Goal: Task Accomplishment & Management: Manage account settings

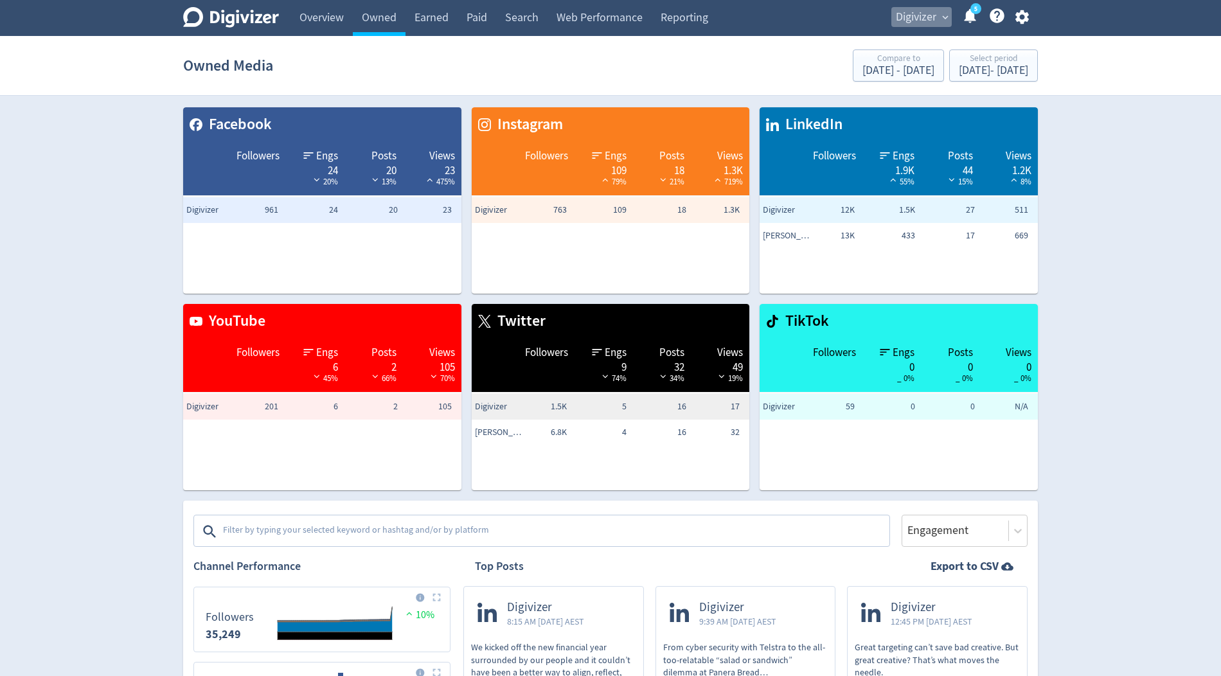
click at [925, 17] on span "Digivizer" at bounding box center [915, 17] width 40 height 21
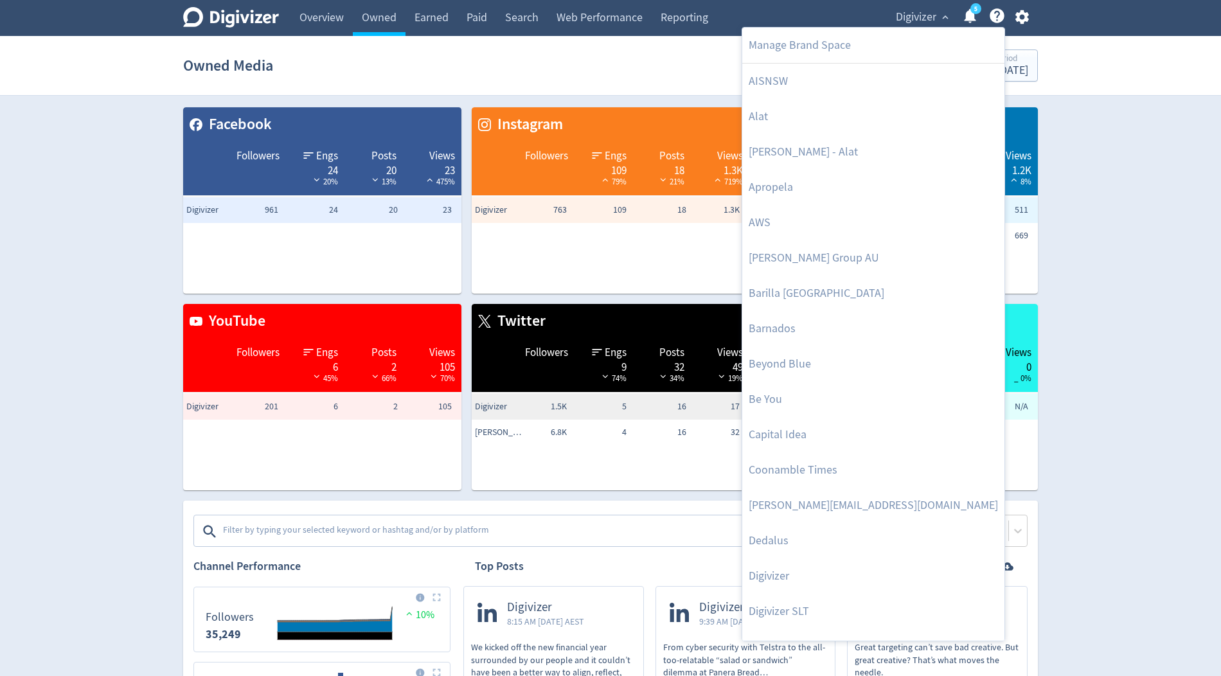
click at [1025, 28] on div at bounding box center [610, 338] width 1221 height 676
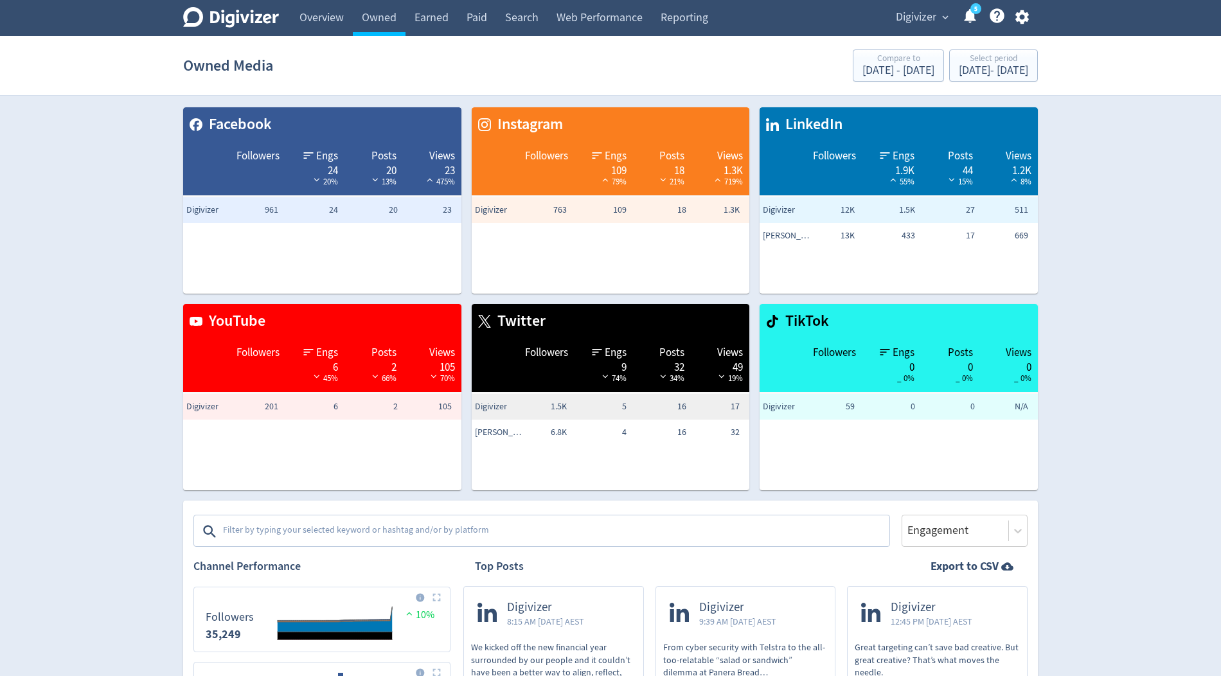
click at [1020, 17] on icon "button" at bounding box center [1021, 16] width 17 height 17
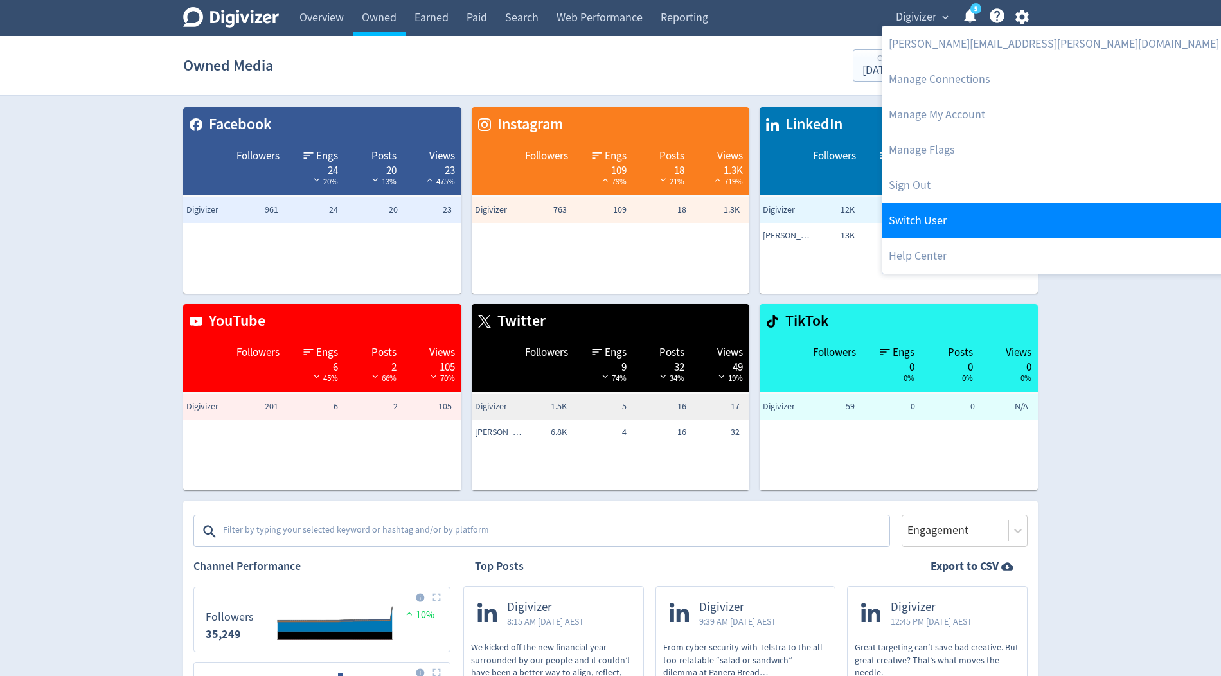
click at [945, 210] on link "Switch User" at bounding box center [1053, 220] width 343 height 35
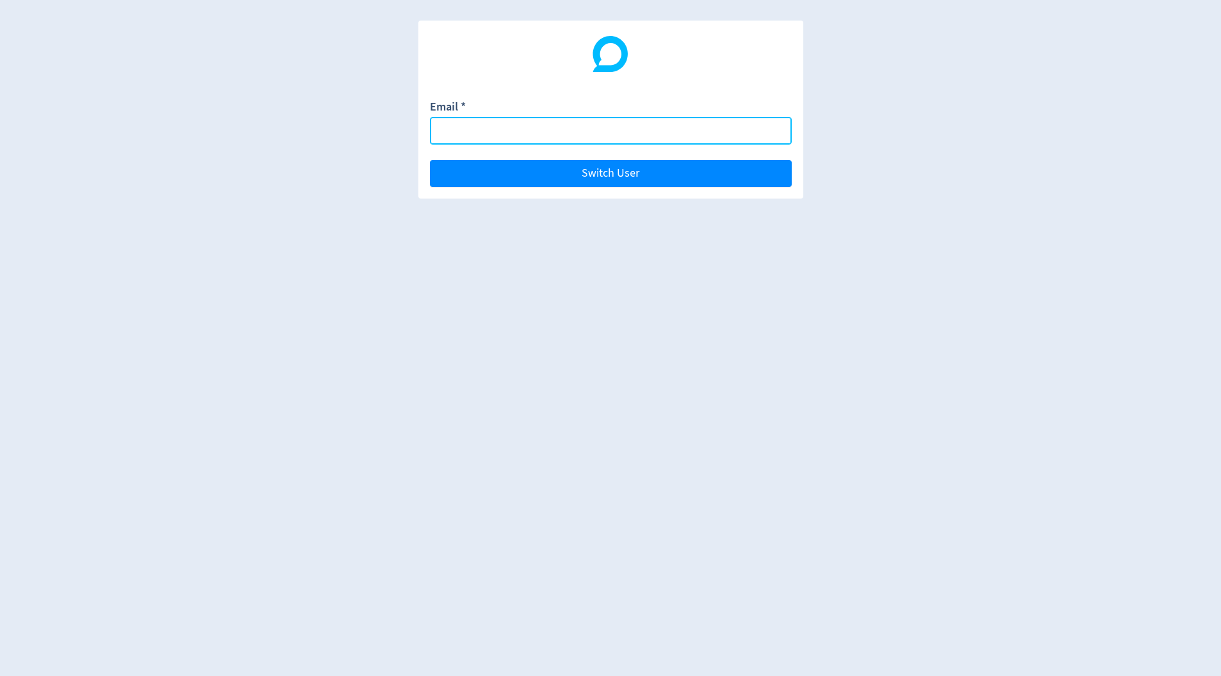
click at [522, 130] on input "Email *" at bounding box center [611, 131] width 362 height 28
paste input "[DOMAIN_NAME][EMAIL_ADDRESS][DOMAIN_NAME]"
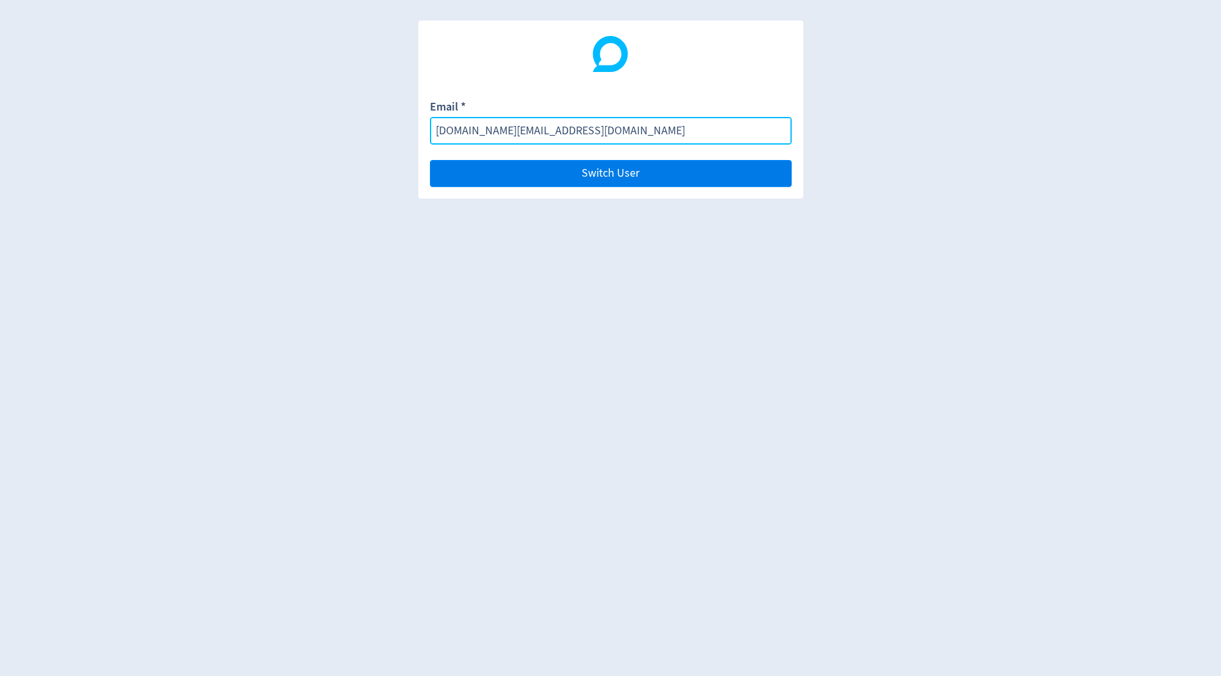
type input "[DOMAIN_NAME][EMAIL_ADDRESS][DOMAIN_NAME]"
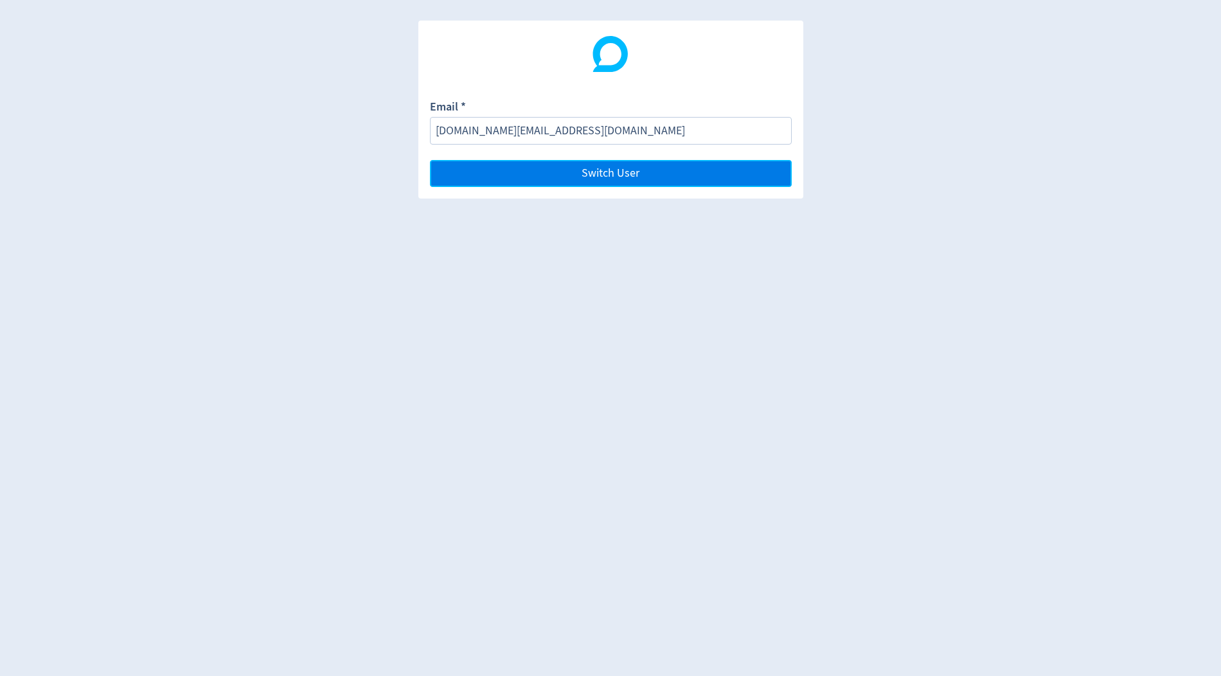
click at [569, 161] on button "Switch User" at bounding box center [611, 173] width 362 height 27
